Goal: Task Accomplishment & Management: Manage account settings

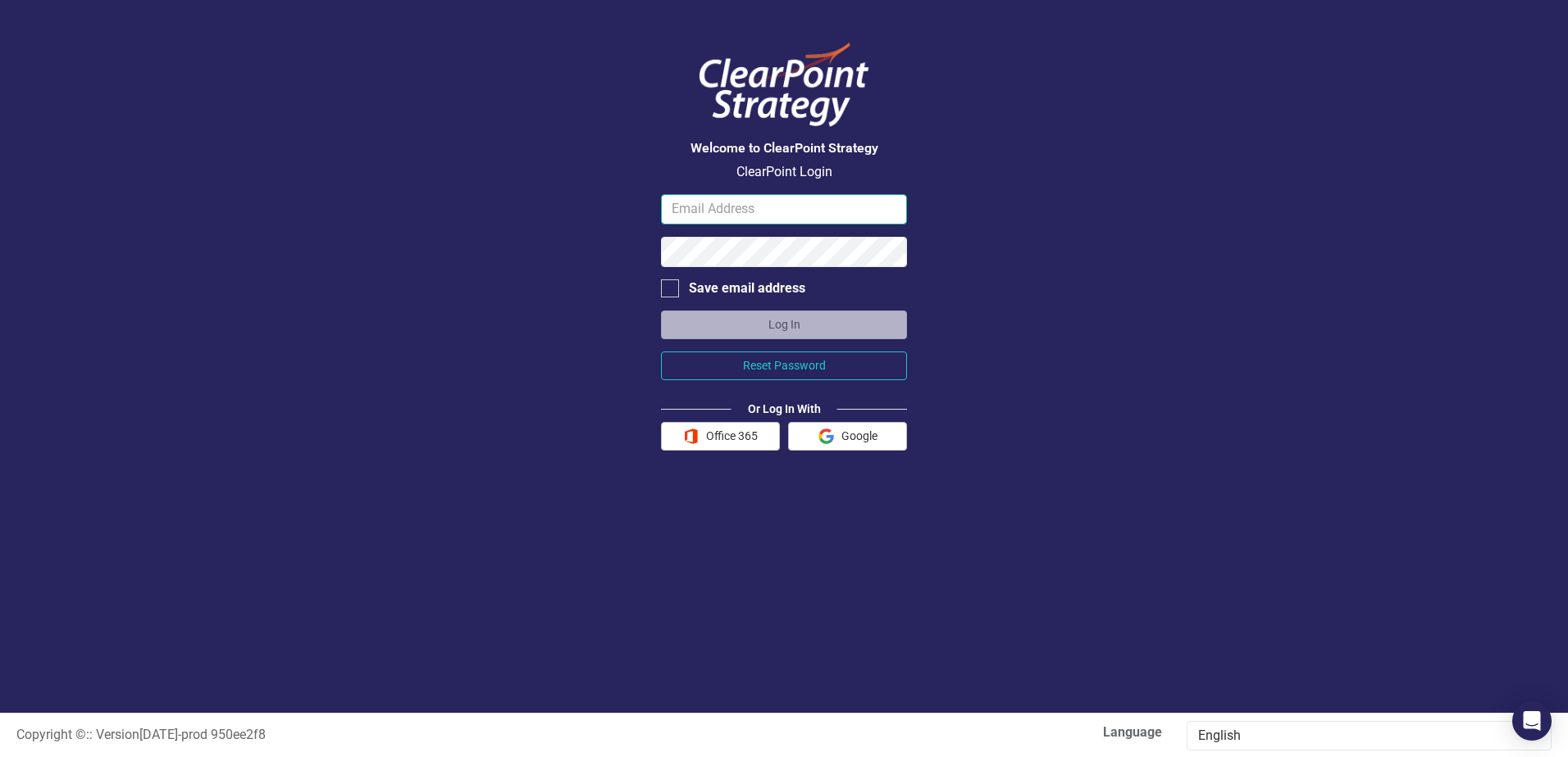
drag, startPoint x: 724, startPoint y: 210, endPoint x: 725, endPoint y: 220, distance: 10.0
click at [725, 220] on input "email" at bounding box center [784, 209] width 246 height 31
type input "slabonne@mapleridge.ca"
click at [823, 320] on button "Log In" at bounding box center [784, 325] width 246 height 29
